Goal: Task Accomplishment & Management: Use online tool/utility

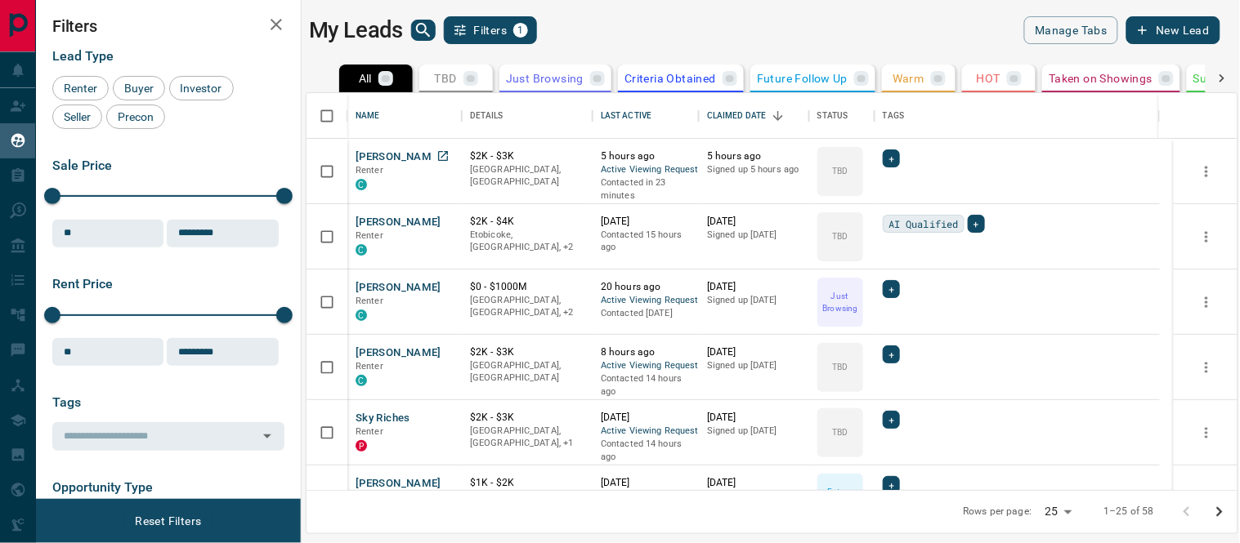
scroll to position [13, 14]
drag, startPoint x: 247, startPoint y: 54, endPoint x: 678, endPoint y: 34, distance: 431.9
click at [678, 34] on div "My Leads Filters 1" at bounding box center [537, 30] width 456 height 28
click at [1228, 67] on div at bounding box center [1221, 79] width 33 height 28
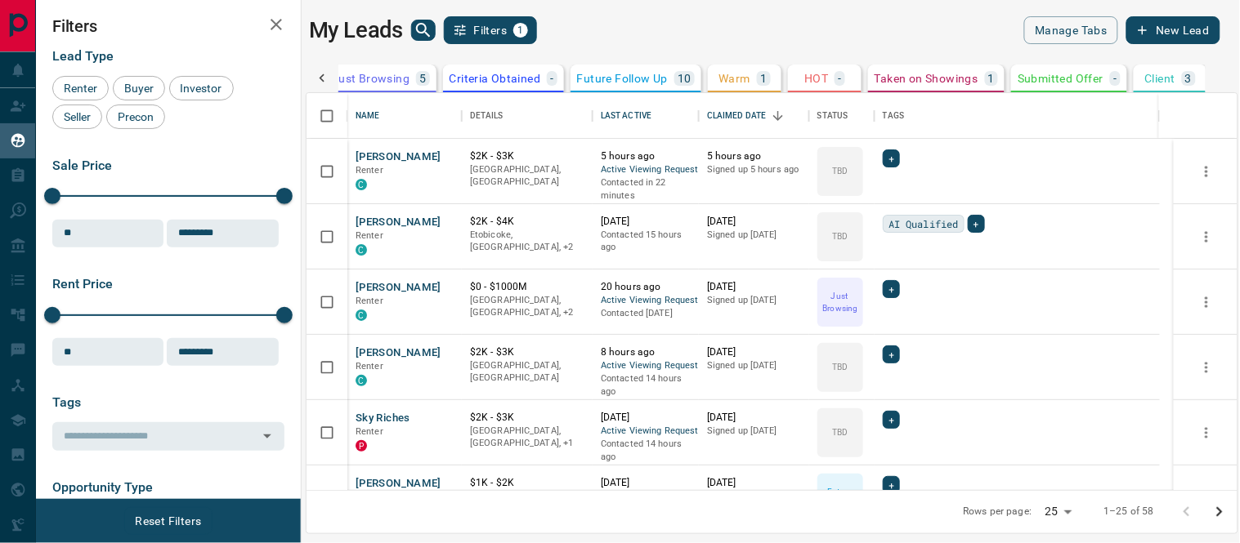
click at [314, 74] on icon at bounding box center [322, 78] width 16 height 16
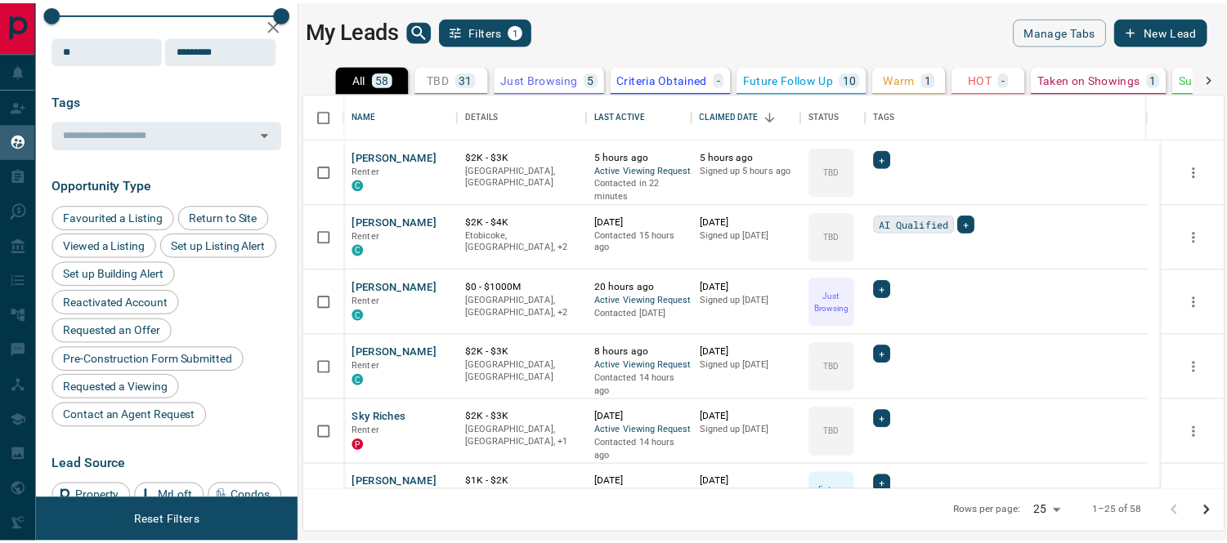
scroll to position [0, 0]
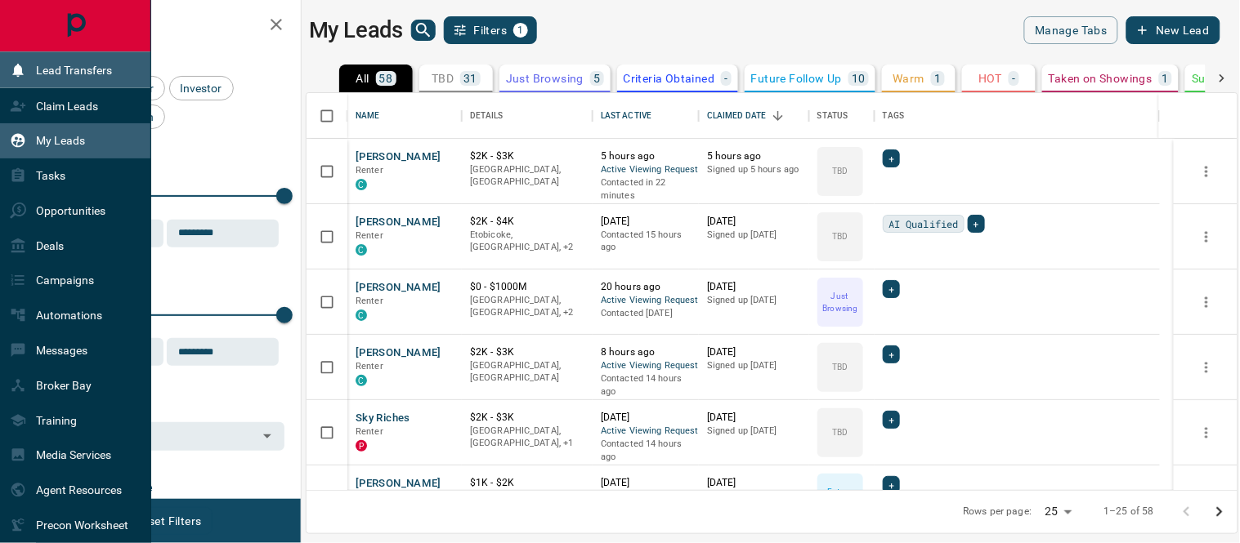
click at [74, 70] on p "Lead Transfers" at bounding box center [74, 70] width 76 height 13
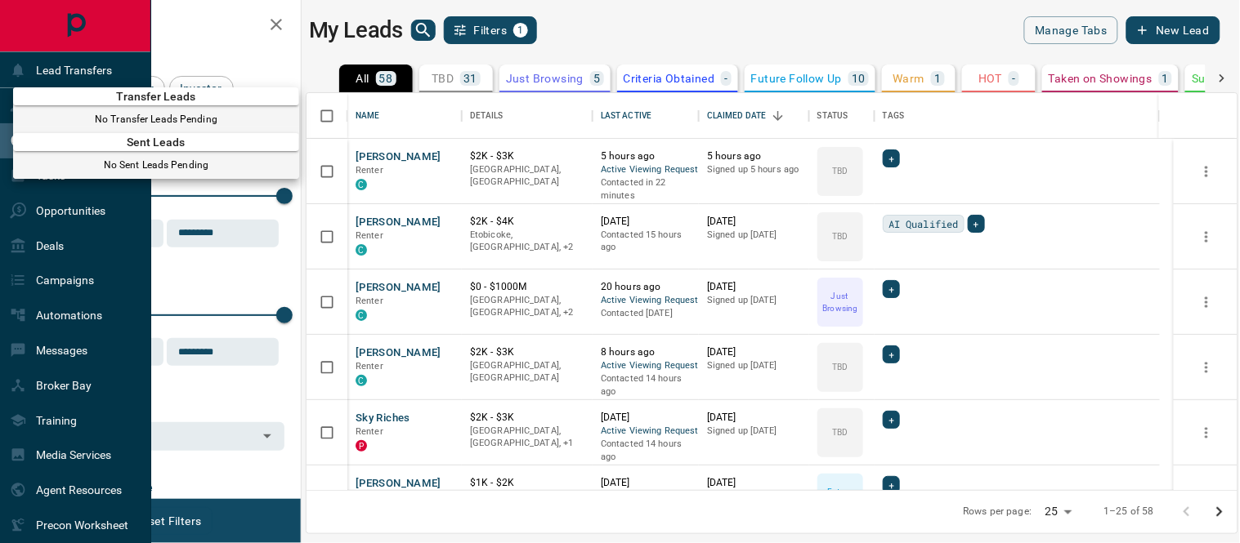
click at [64, 66] on div at bounding box center [620, 271] width 1240 height 543
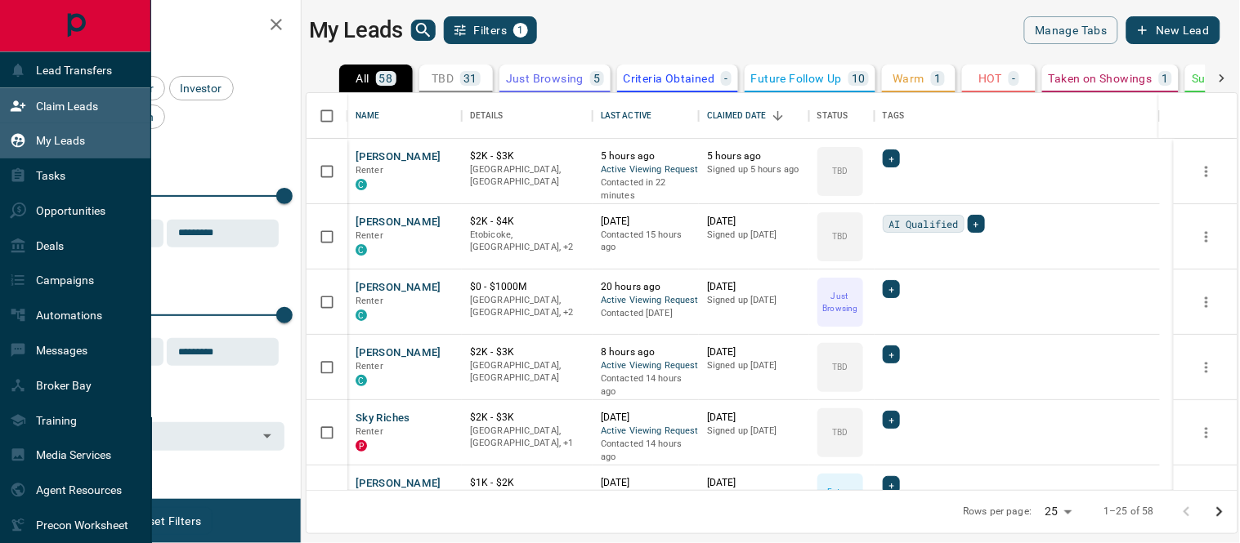
click at [63, 101] on p "Claim Leads" at bounding box center [67, 106] width 62 height 13
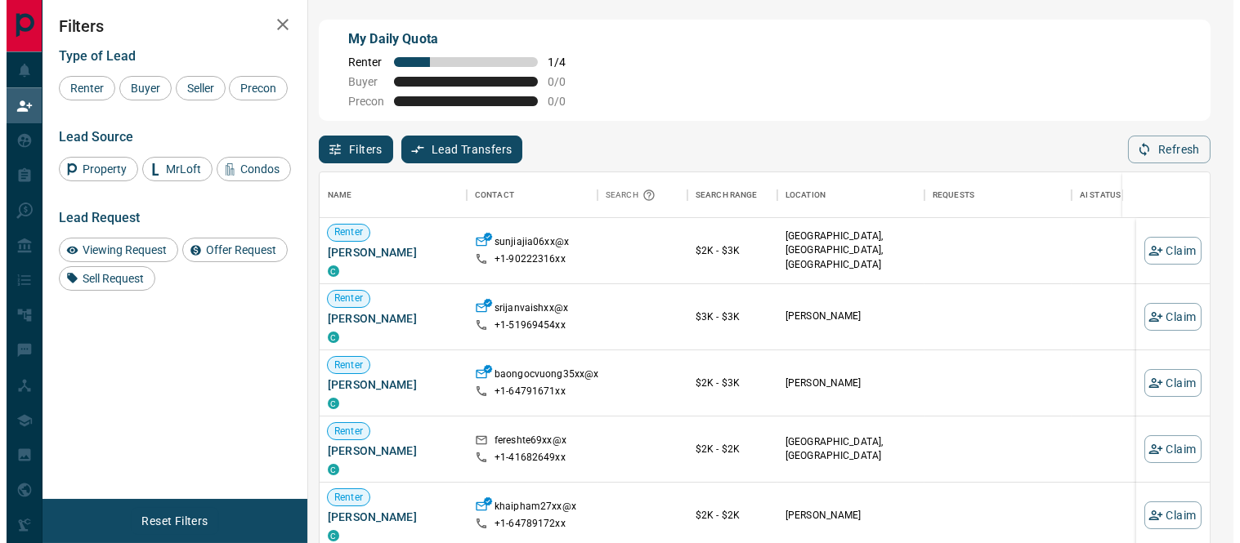
scroll to position [395, 876]
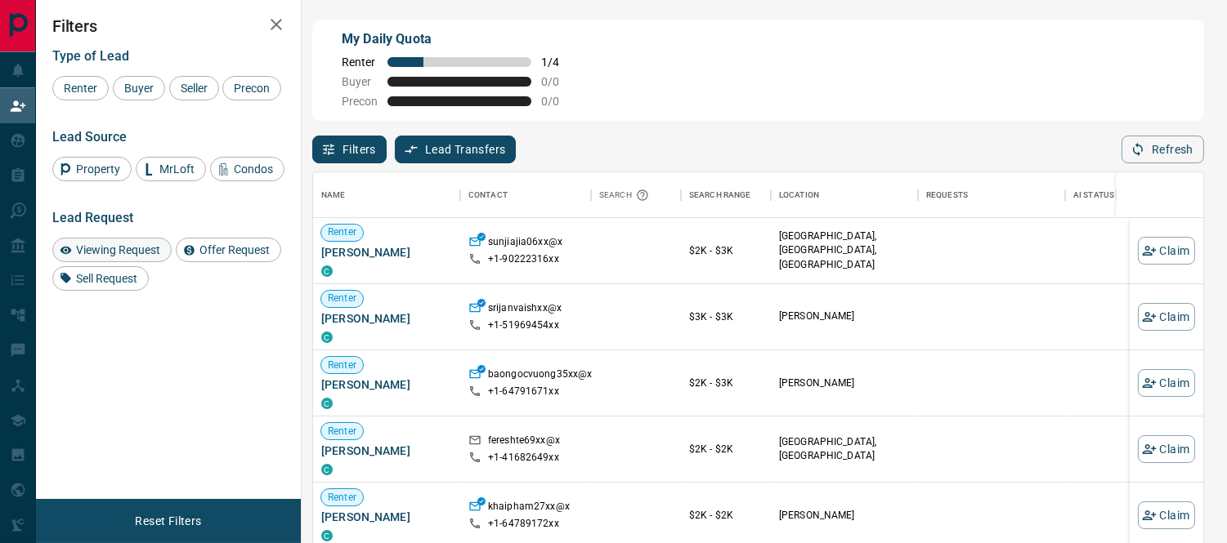
click at [112, 257] on span "Viewing Request" at bounding box center [118, 250] width 96 height 13
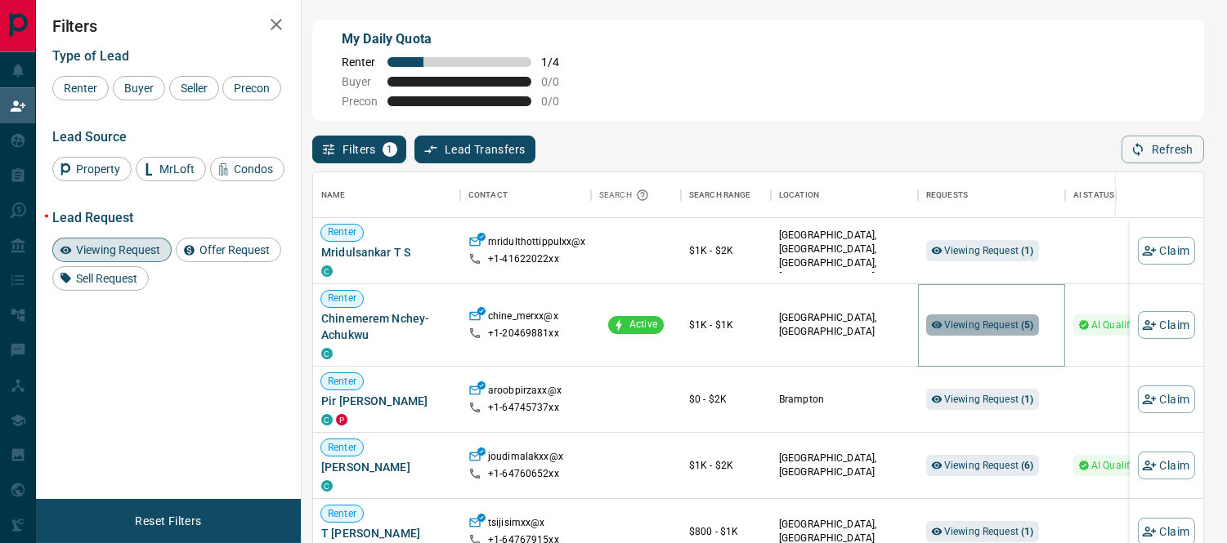
click at [958, 324] on span "Viewing Request ( 5 )" at bounding box center [989, 324] width 90 height 11
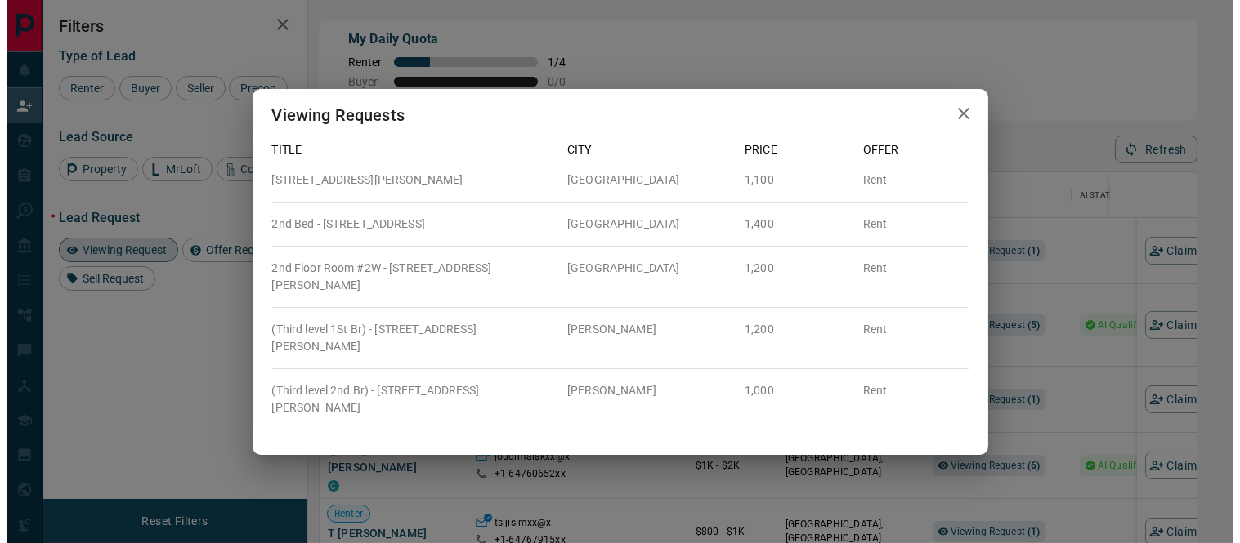
scroll to position [14, 14]
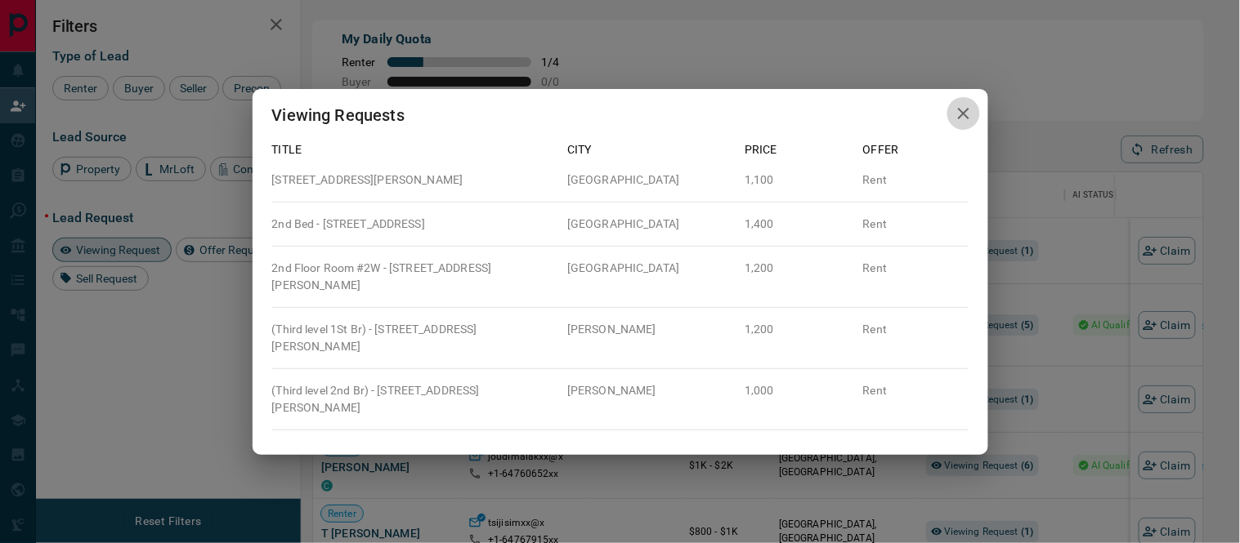
click at [958, 123] on icon "button" at bounding box center [964, 114] width 20 height 20
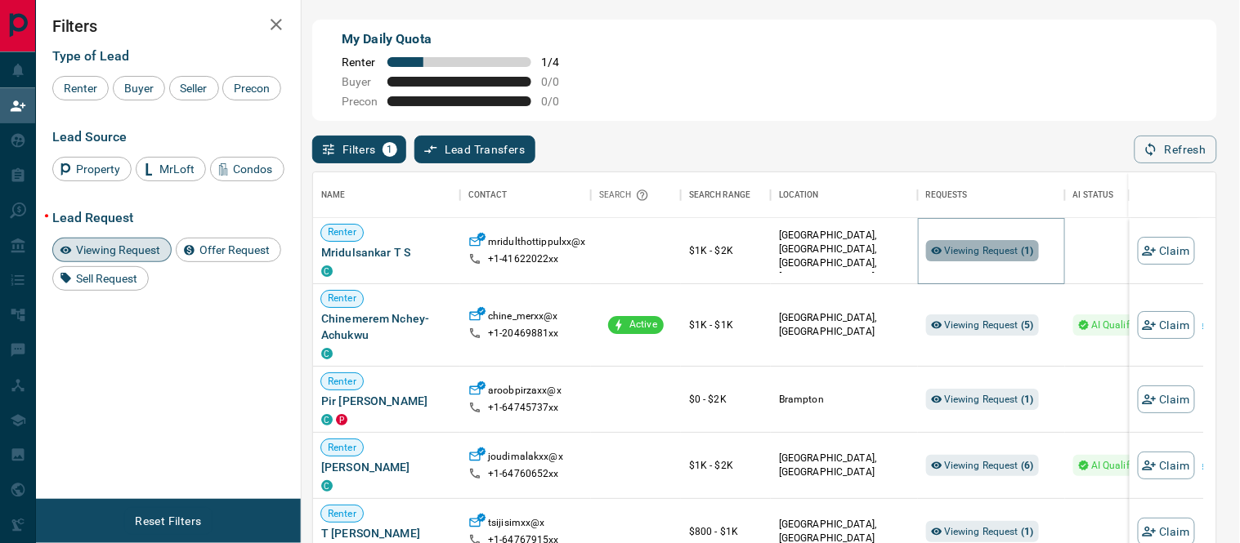
click at [987, 243] on span "Viewing Request ( 1 )" at bounding box center [989, 251] width 90 height 16
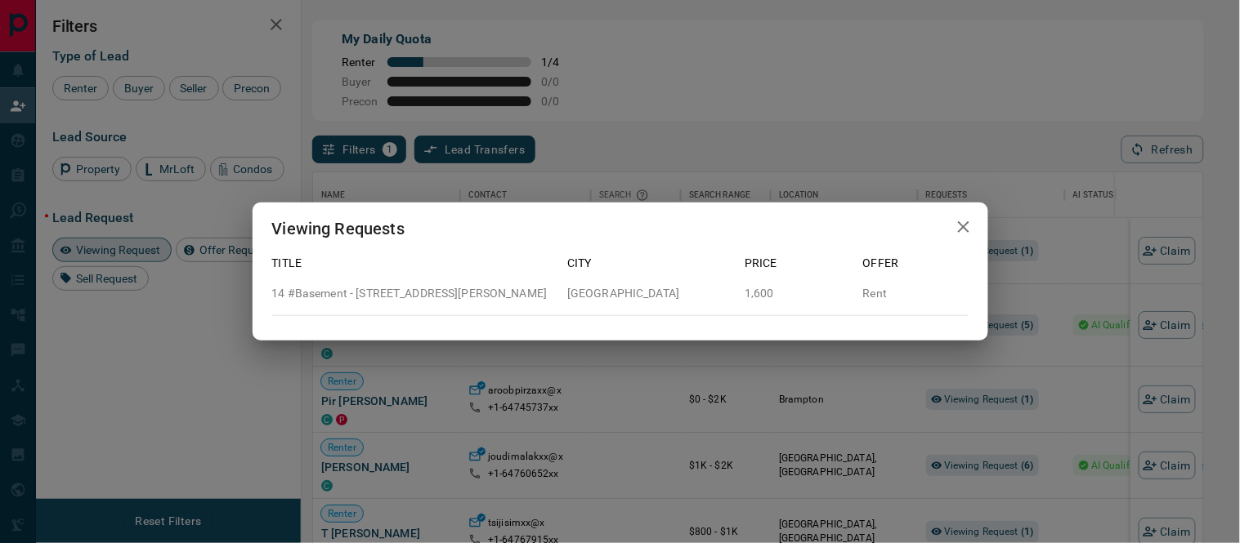
click at [966, 227] on icon "button" at bounding box center [964, 227] width 20 height 20
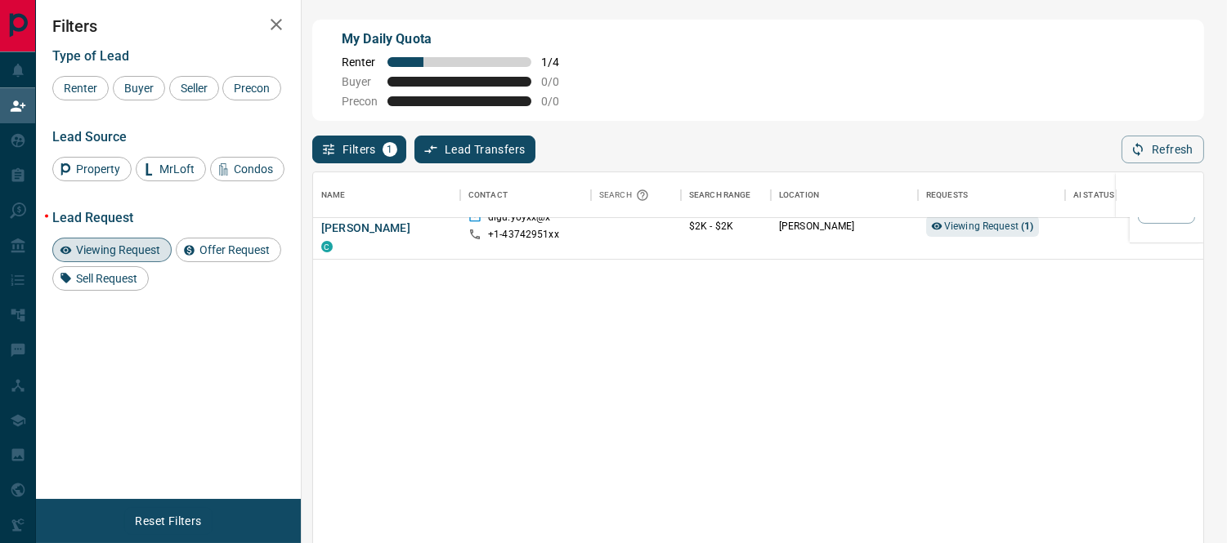
scroll to position [0, 0]
